Goal: Information Seeking & Learning: Learn about a topic

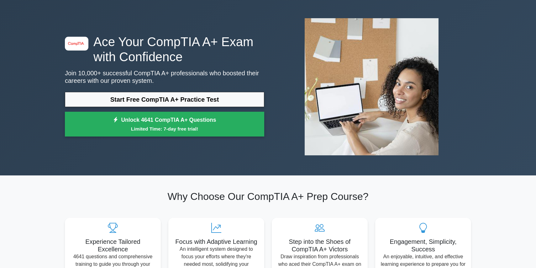
scroll to position [29, 0]
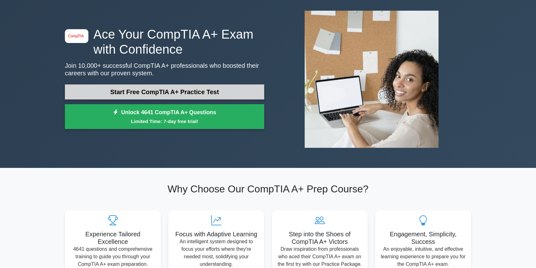
click at [139, 91] on link "Start Free CompTIA A+ Practice Test" at bounding box center [164, 91] width 199 height 15
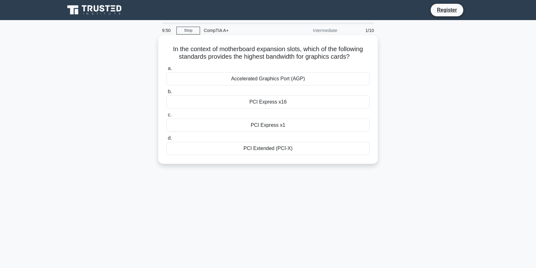
click at [271, 104] on div "PCI Express x16" at bounding box center [267, 101] width 203 height 13
click at [166, 94] on input "b. PCI Express x16" at bounding box center [166, 92] width 0 height 4
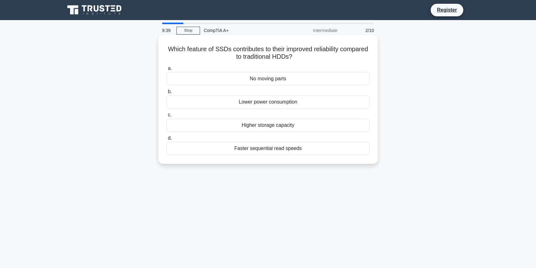
click at [267, 80] on div "No moving parts" at bounding box center [267, 78] width 203 height 13
click at [166, 71] on input "a. No moving parts" at bounding box center [166, 68] width 0 height 4
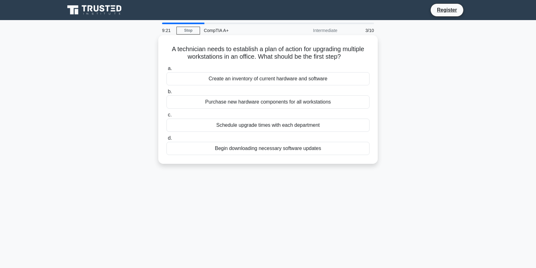
click at [261, 126] on div "Schedule upgrade times with each department" at bounding box center [267, 124] width 203 height 13
click at [166, 117] on input "c. Schedule upgrade times with each department" at bounding box center [166, 115] width 0 height 4
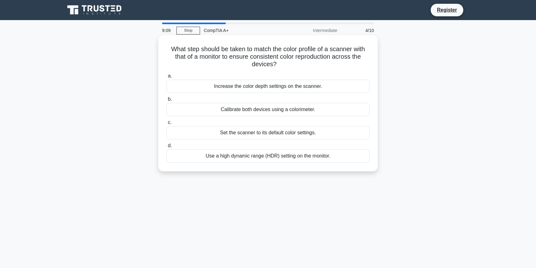
click at [278, 157] on div "Use a high dynamic range (HDR) setting on the monitor." at bounding box center [267, 155] width 203 height 13
click at [166, 148] on input "d. Use a high dynamic range (HDR) setting on the monitor." at bounding box center [166, 146] width 0 height 4
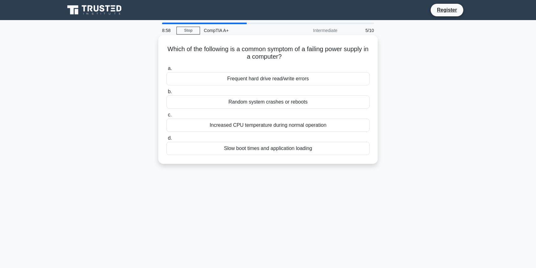
click at [196, 105] on div "Random system crashes or reboots" at bounding box center [267, 101] width 203 height 13
click at [166, 94] on input "b. Random system crashes or reboots" at bounding box center [166, 92] width 0 height 4
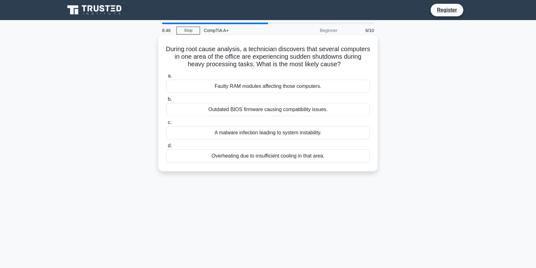
click at [238, 157] on div "Overheating due to insufficient cooling in that area." at bounding box center [267, 155] width 203 height 13
click at [166, 148] on input "d. Overheating due to insufficient cooling in that area." at bounding box center [166, 146] width 0 height 4
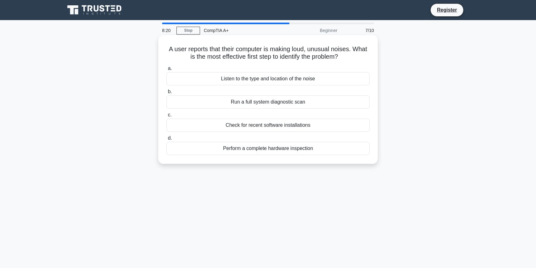
click at [190, 80] on div "Listen to the type and location of the noise" at bounding box center [267, 78] width 203 height 13
click at [166, 71] on input "a. Listen to the type and location of the noise" at bounding box center [166, 68] width 0 height 4
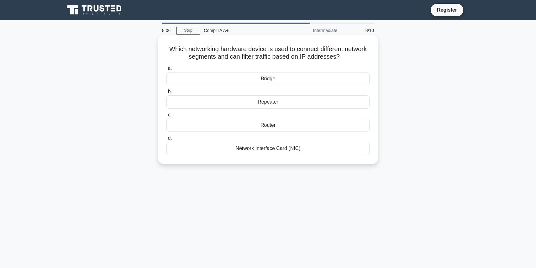
click at [253, 128] on div "Router" at bounding box center [267, 124] width 203 height 13
click at [166, 117] on input "c. Router" at bounding box center [166, 115] width 0 height 4
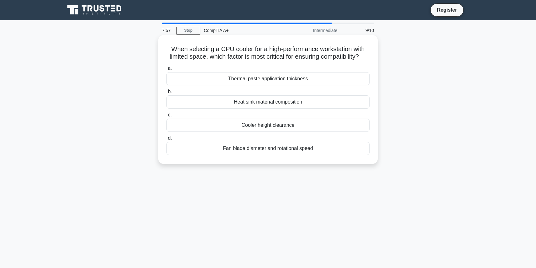
scroll to position [2, 0]
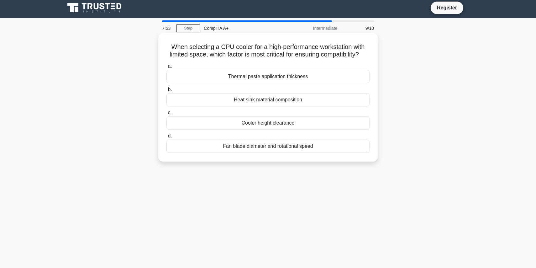
click at [252, 122] on div "Cooler height clearance" at bounding box center [267, 122] width 203 height 13
click at [166, 115] on input "c. Cooler height clearance" at bounding box center [166, 113] width 0 height 4
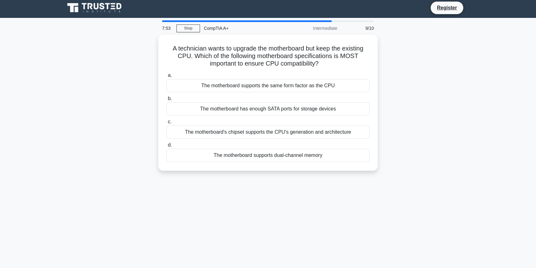
scroll to position [0, 0]
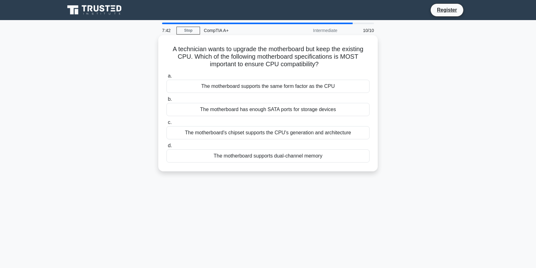
click at [249, 133] on div "The motherboard's chipset supports the CPU's generation and architecture" at bounding box center [267, 132] width 203 height 13
click at [166, 124] on input "c. The motherboard's chipset supports the CPU's generation and architecture" at bounding box center [166, 122] width 0 height 4
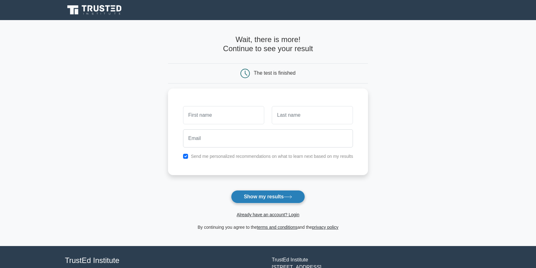
click at [291, 198] on icon at bounding box center [288, 196] width 8 height 3
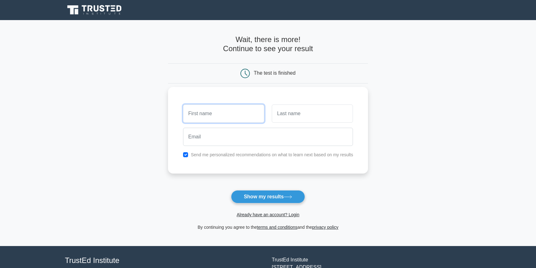
type input "[PERSON_NAME]"
click at [303, 125] on div at bounding box center [268, 136] width 178 height 23
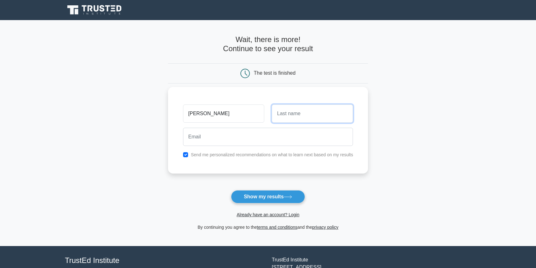
click at [299, 114] on input "text" at bounding box center [312, 113] width 81 height 18
type input "Milenovic"
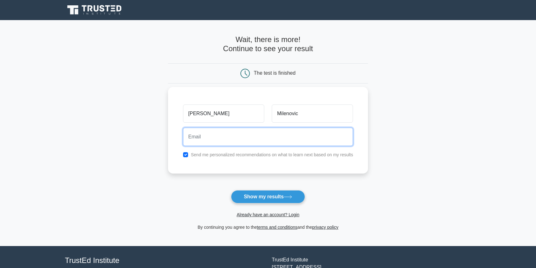
click at [234, 142] on input "email" at bounding box center [268, 137] width 170 height 18
type input "[EMAIL_ADDRESS][DOMAIN_NAME]"
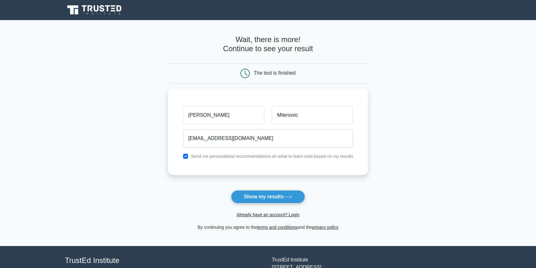
click at [285, 199] on button "Show my results" at bounding box center [268, 196] width 74 height 13
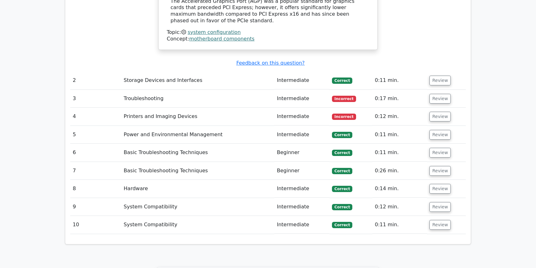
scroll to position [791, 0]
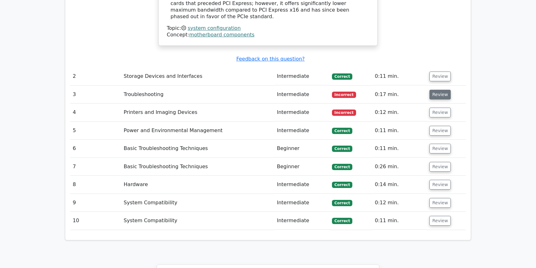
click at [431, 90] on button "Review" at bounding box center [439, 95] width 21 height 10
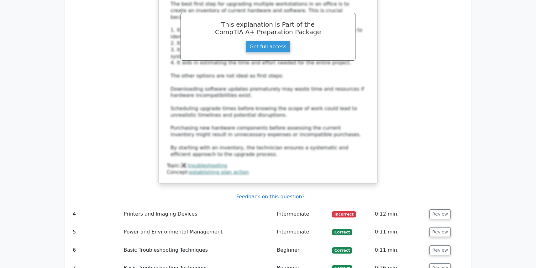
scroll to position [1160, 0]
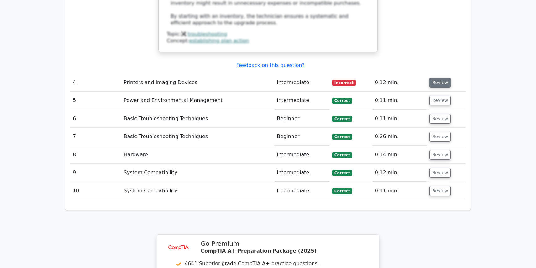
click at [445, 78] on button "Review" at bounding box center [439, 83] width 21 height 10
